Goal: Information Seeking & Learning: Learn about a topic

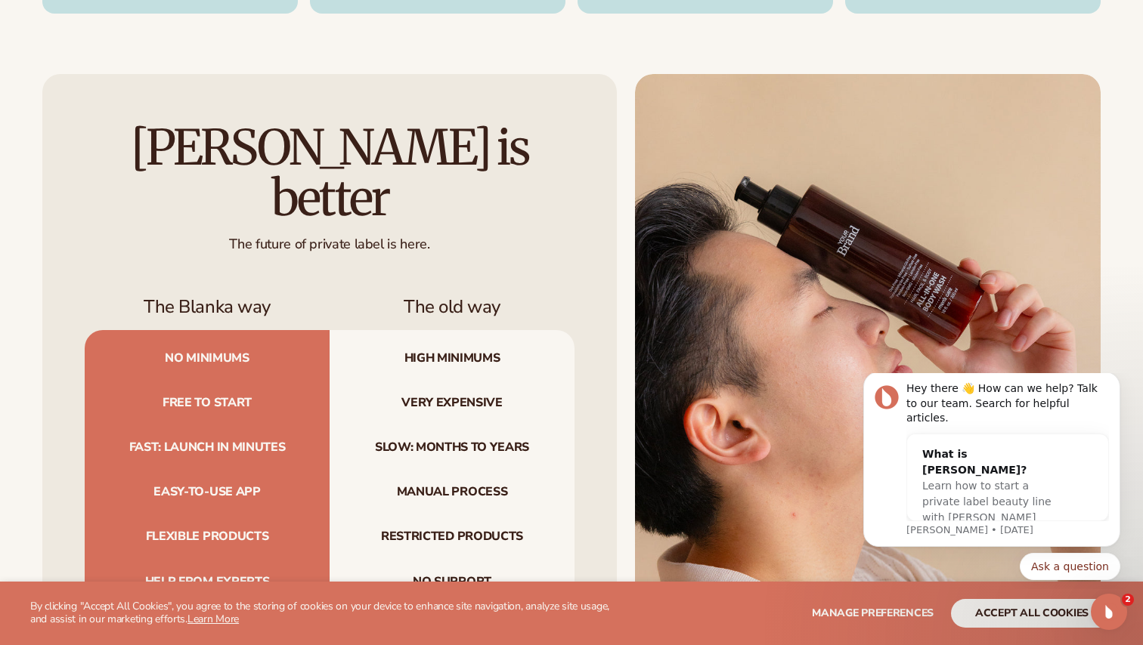
scroll to position [4610, 0]
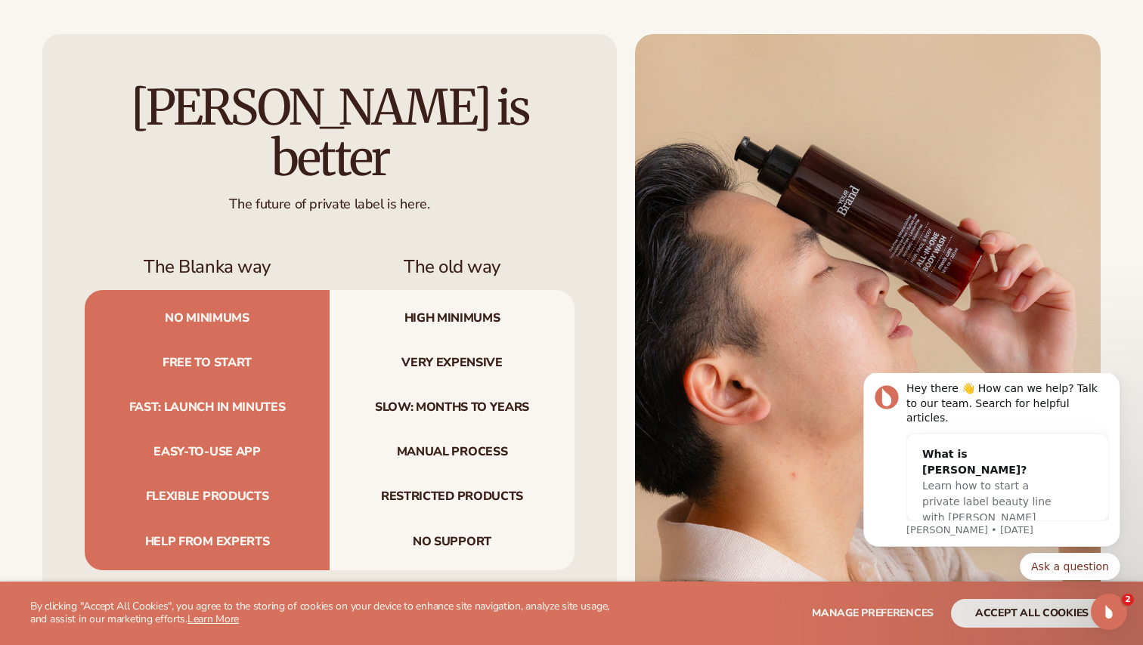
click at [154, 61] on div "Blanka is better The future of private label is here. The Blanka way The old wa…" at bounding box center [329, 326] width 574 height 585
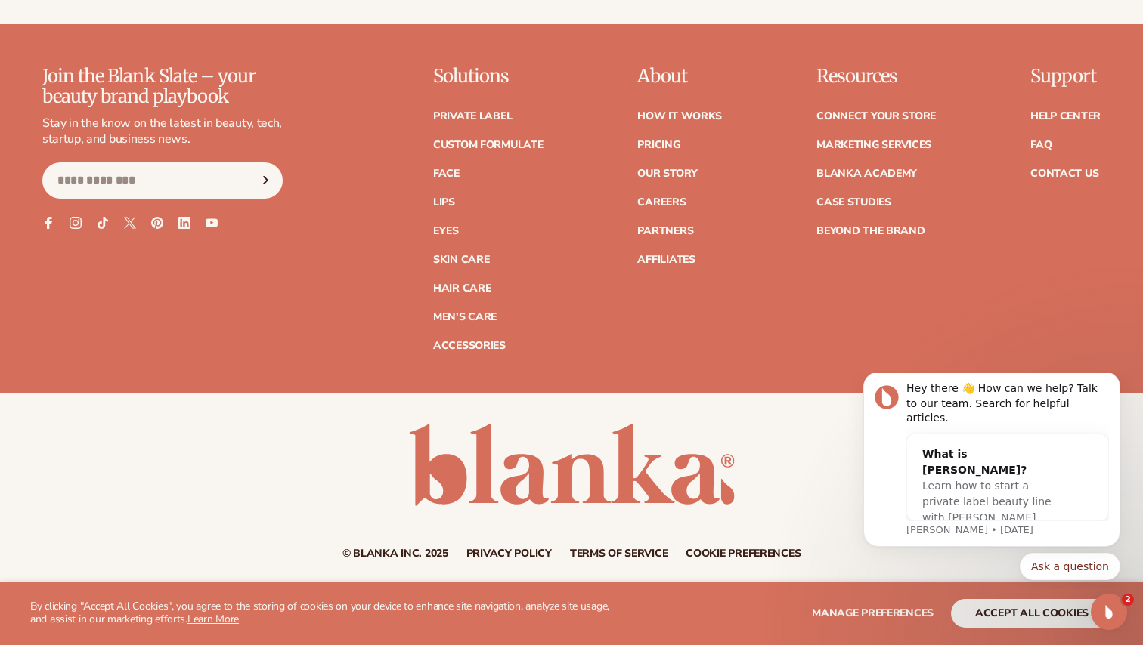
scroll to position [6179, 0]
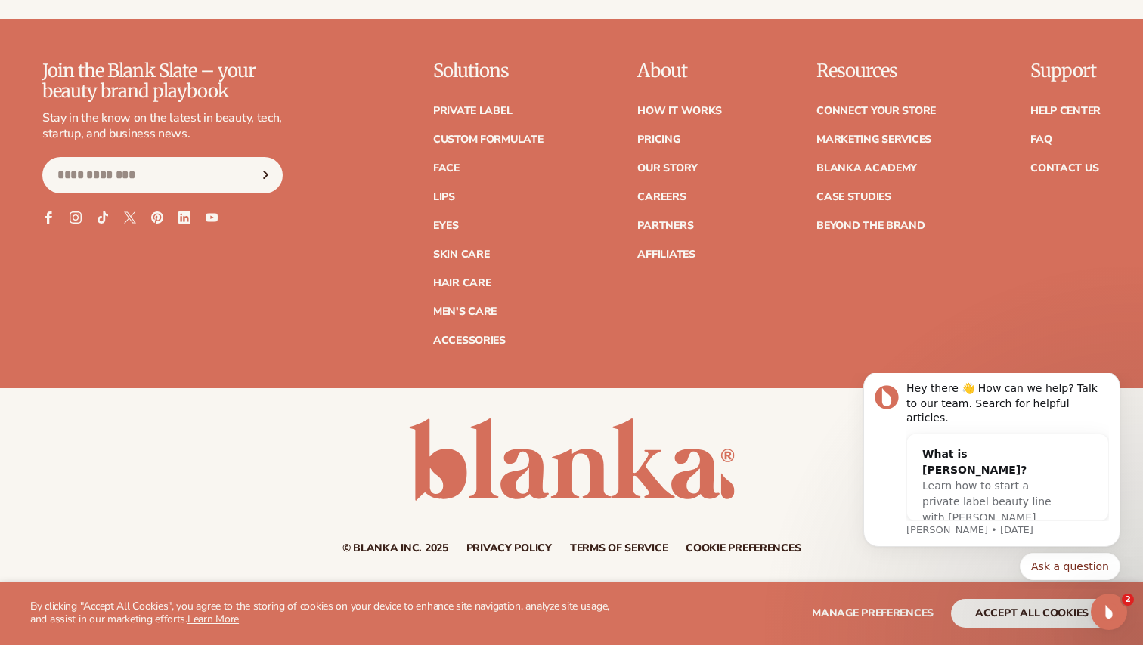
drag, startPoint x: 257, startPoint y: 243, endPoint x: 230, endPoint y: 238, distance: 27.6
click at [255, 243] on div "Join the Blank Slate – your beauty brand playbook Stay in the know on the lates…" at bounding box center [164, 203] width 244 height 284
drag, startPoint x: 207, startPoint y: 230, endPoint x: 287, endPoint y: 233, distance: 80.2
click at [287, 233] on div "Join the Blank Slate – your beauty brand playbook Stay in the know on the lates…" at bounding box center [571, 203] width 1058 height 284
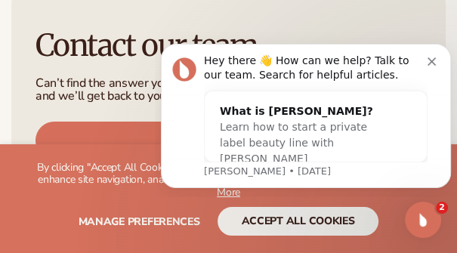
scroll to position [6899, 0]
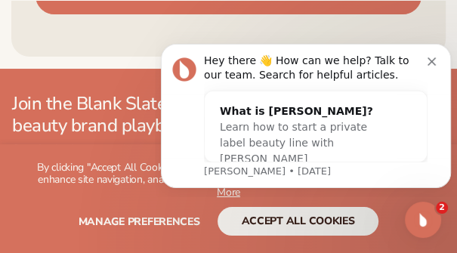
drag, startPoint x: 597, startPoint y: 23, endPoint x: 595, endPoint y: 93, distance: 70.3
click at [457, 30] on html "Hey there 👋 How can we help? Talk to our team. Search for helpful articles. Wha…" at bounding box center [306, 113] width 302 height 167
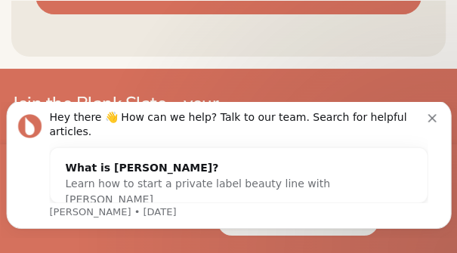
click at [436, 122] on icon "Dismiss notification" at bounding box center [432, 118] width 8 height 8
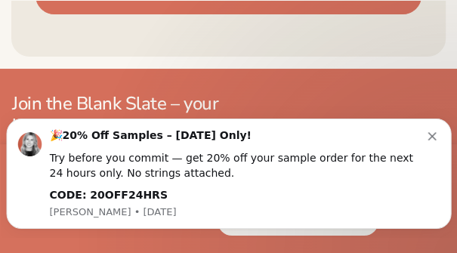
click at [436, 138] on icon "Dismiss notification" at bounding box center [432, 136] width 8 height 8
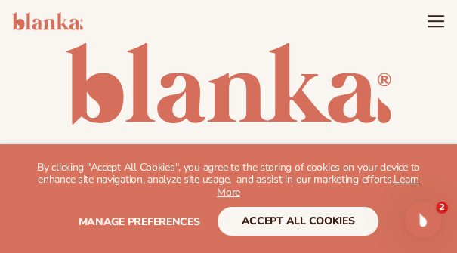
scroll to position [7408, 0]
click at [181, 203] on div "WE USE COOKIES By clicking "Accept All Cookies", you agree to the storing of co…" at bounding box center [228, 199] width 397 height 74
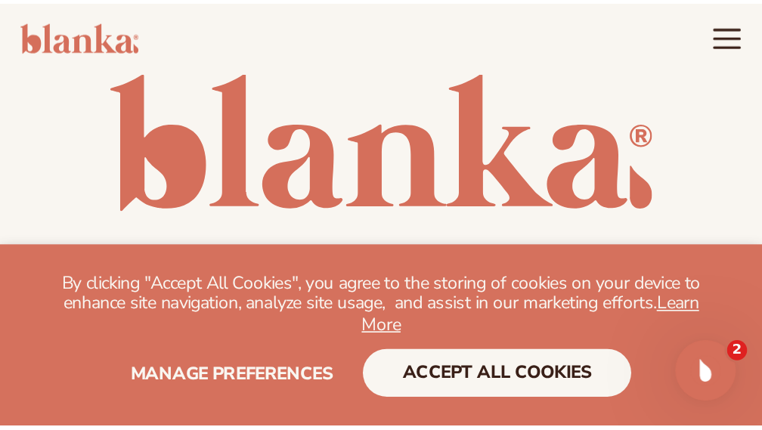
scroll to position [6349, 0]
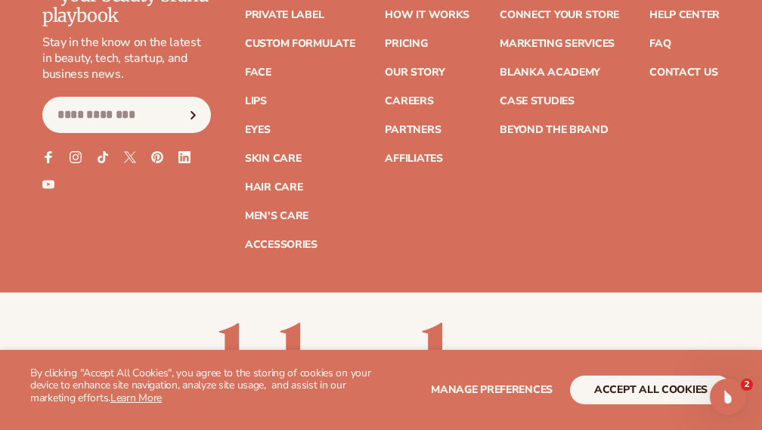
scroll to position [6350, 0]
